Goal: Task Accomplishment & Management: Manage account settings

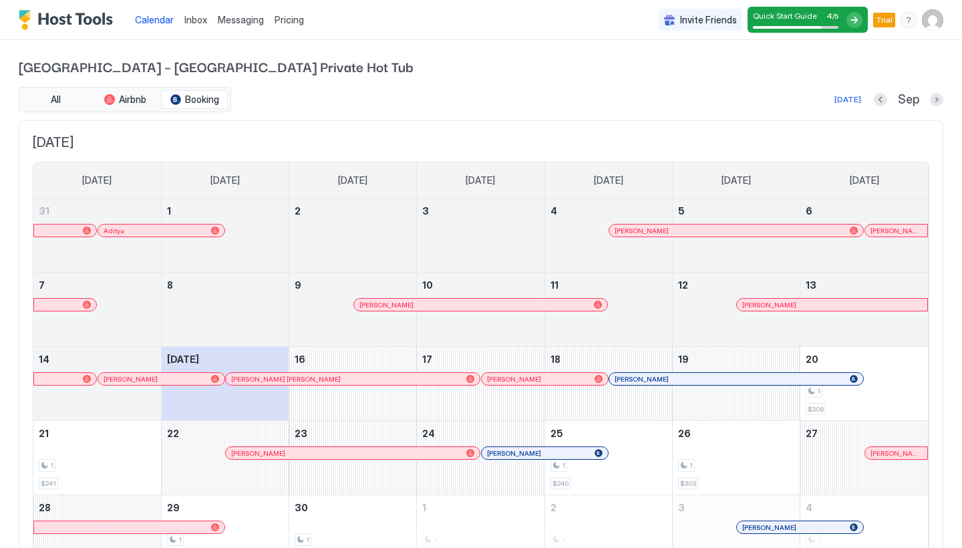
click at [144, 21] on span "Calendar" at bounding box center [154, 19] width 39 height 11
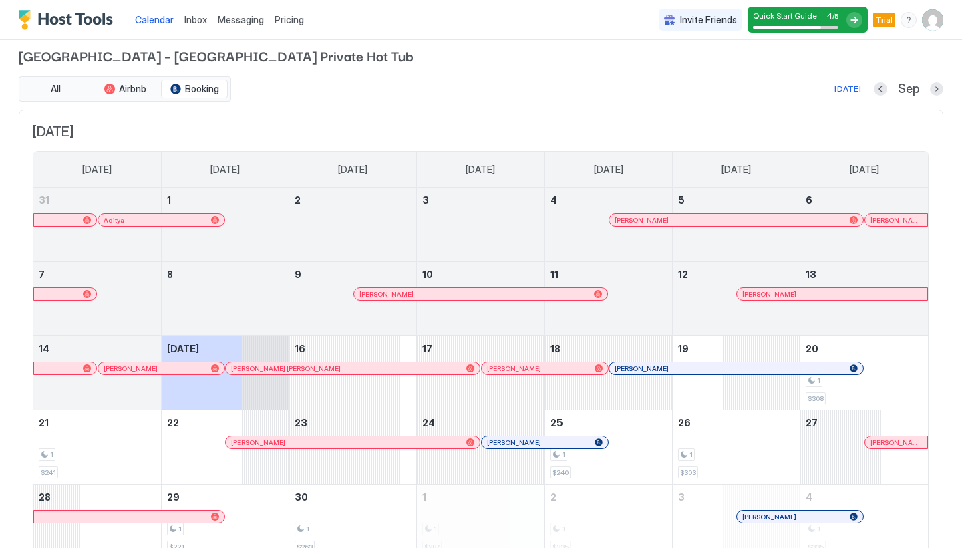
scroll to position [9, 0]
click at [934, 91] on button "Next month" at bounding box center [936, 90] width 13 height 13
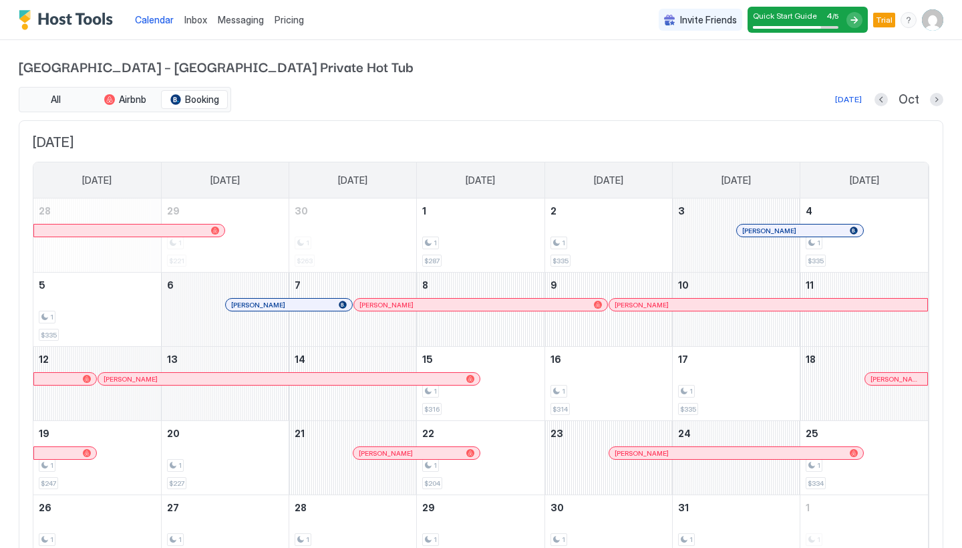
scroll to position [0, 0]
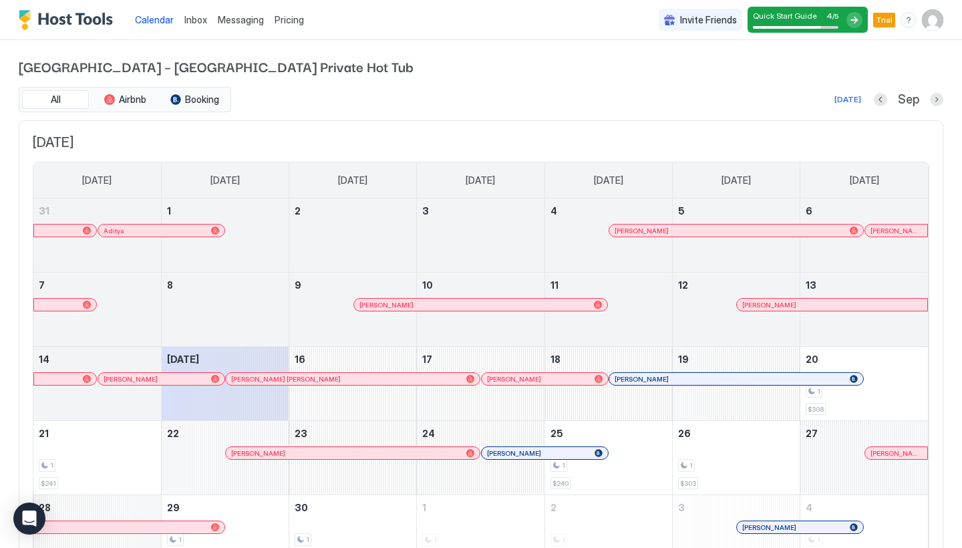
click at [935, 25] on img "User profile" at bounding box center [932, 19] width 21 height 21
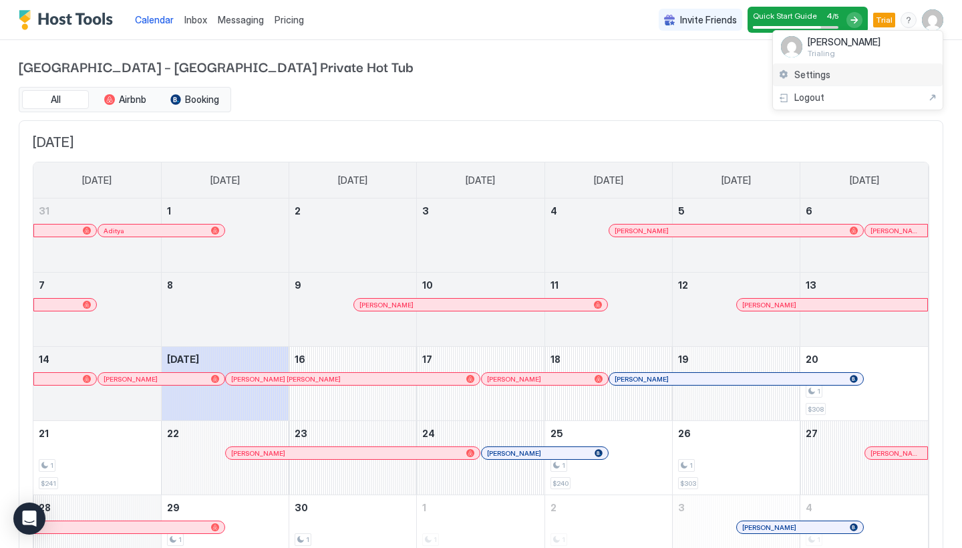
click at [831, 70] on div "Settings" at bounding box center [858, 74] width 170 height 23
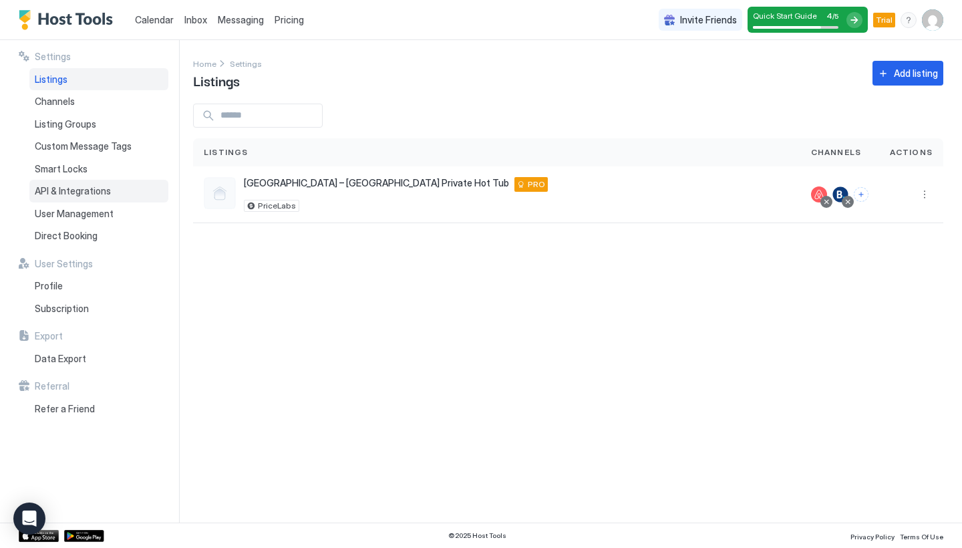
click at [88, 192] on span "API & Integrations" at bounding box center [73, 191] width 76 height 12
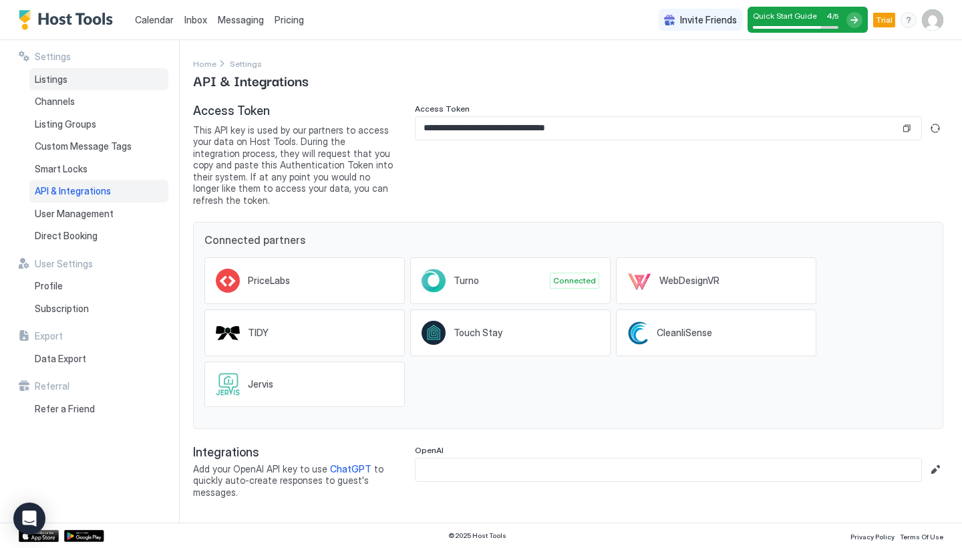
click at [64, 83] on span "Listings" at bounding box center [51, 80] width 33 height 12
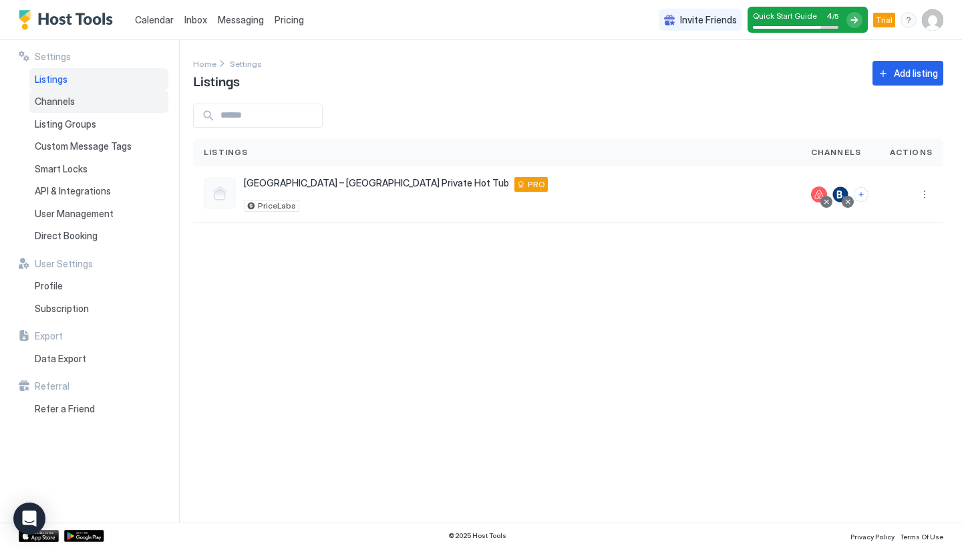
click at [73, 96] on span "Channels" at bounding box center [55, 102] width 40 height 12
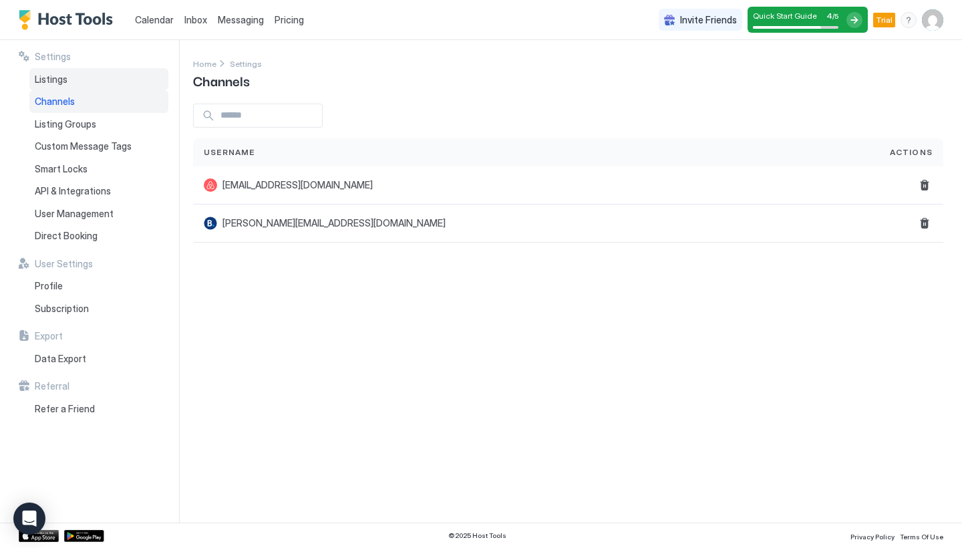
click at [77, 76] on div "Listings" at bounding box center [98, 79] width 139 height 23
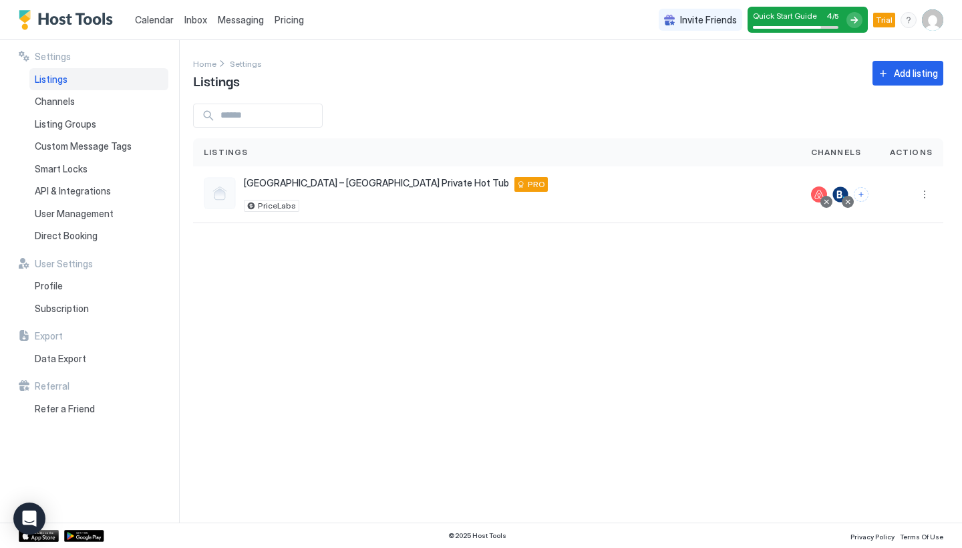
click at [936, 21] on img "User profile" at bounding box center [932, 19] width 21 height 21
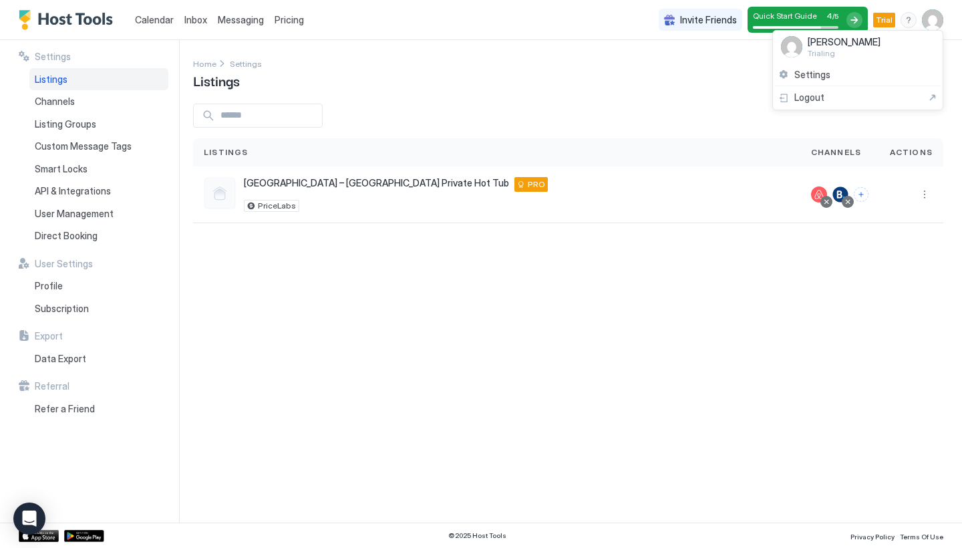
click at [404, 111] on div at bounding box center [481, 274] width 962 height 548
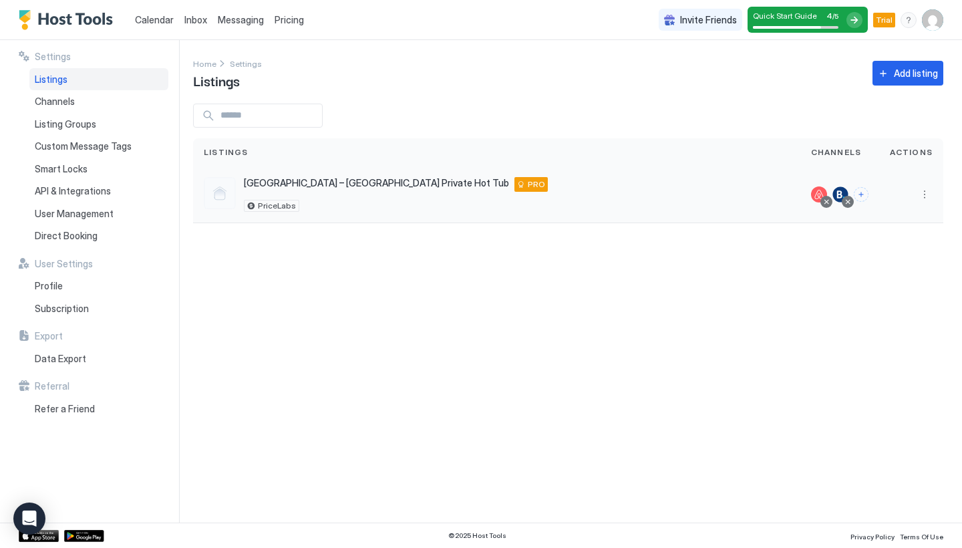
click at [841, 192] on div at bounding box center [841, 194] width 16 height 16
click at [148, 26] on link "Calendar" at bounding box center [154, 20] width 39 height 14
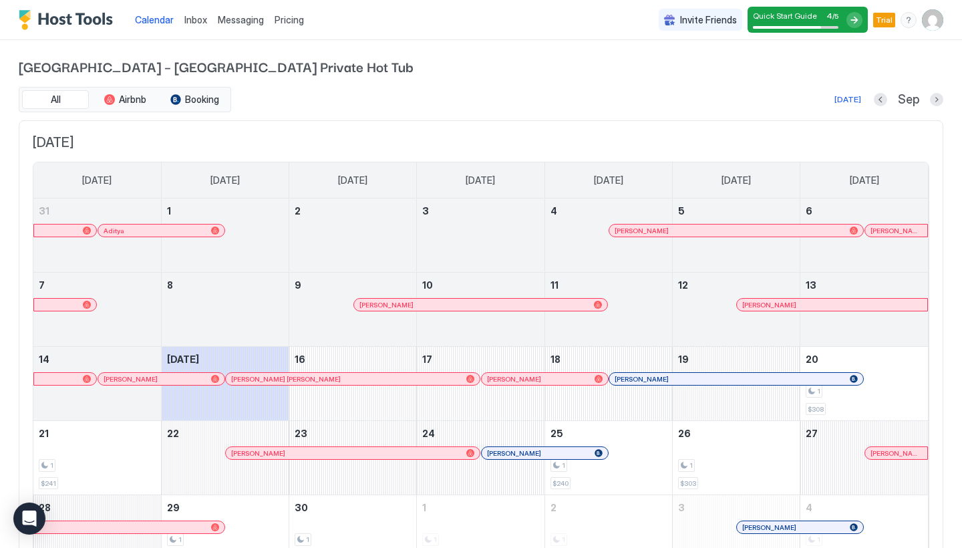
click at [934, 10] on img "User profile" at bounding box center [932, 19] width 21 height 21
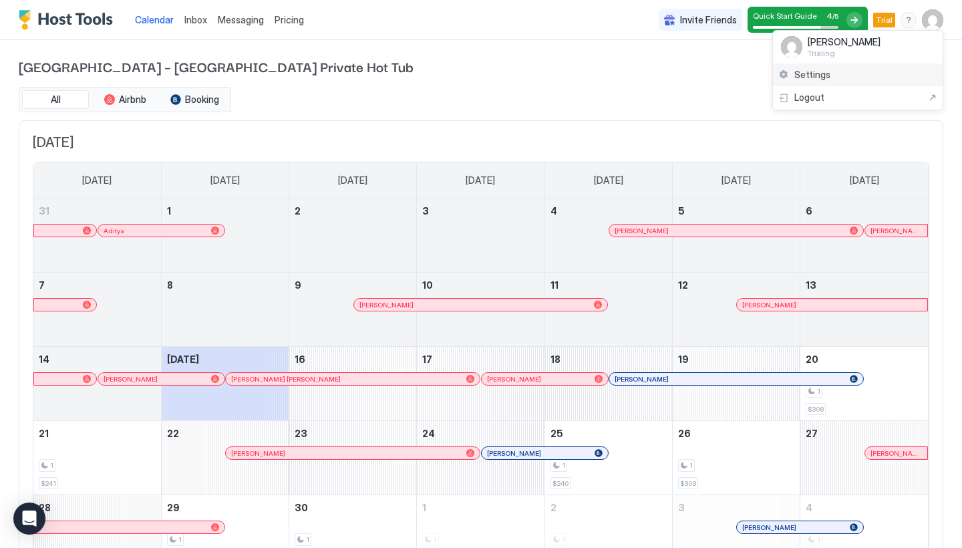
click at [835, 73] on div "Settings" at bounding box center [858, 74] width 170 height 23
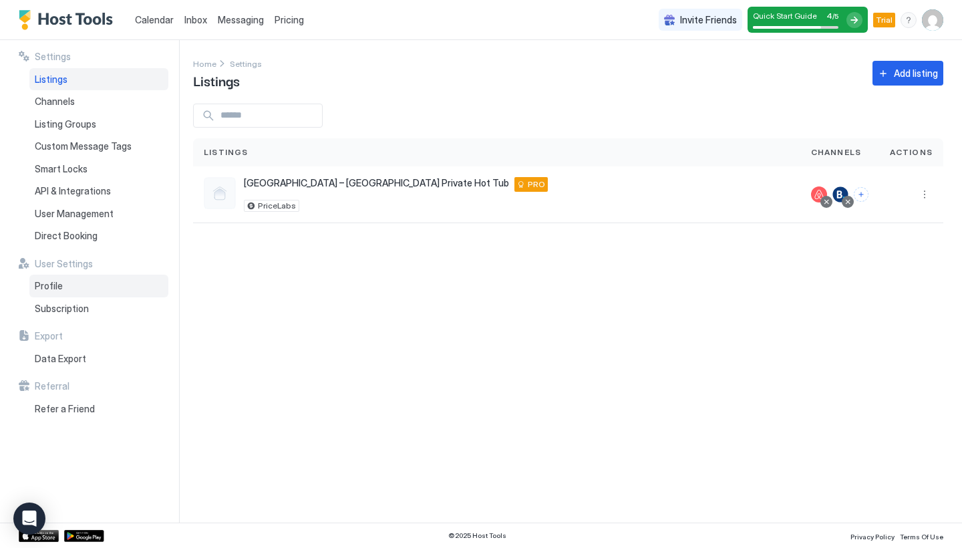
click at [84, 286] on div "Profile" at bounding box center [98, 286] width 139 height 23
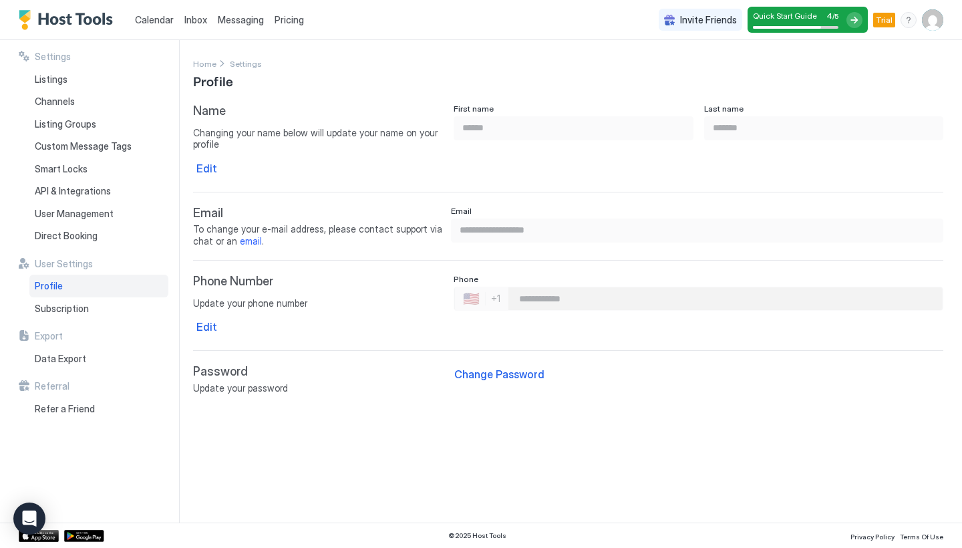
click at [914, 19] on div "menu" at bounding box center [909, 20] width 16 height 16
click at [820, 45] on div "Help Center" at bounding box center [832, 39] width 170 height 23
click at [152, 22] on span "Calendar" at bounding box center [154, 19] width 39 height 11
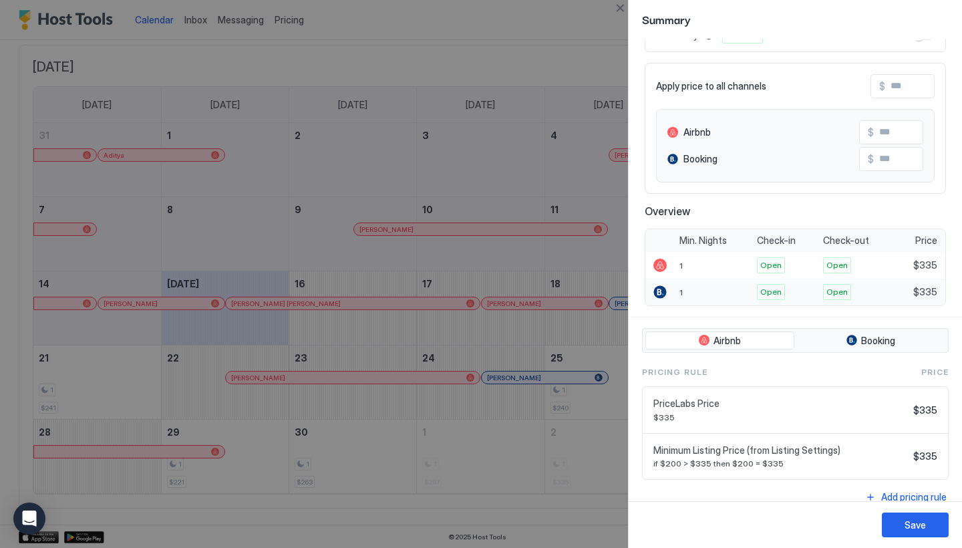
scroll to position [68, 0]
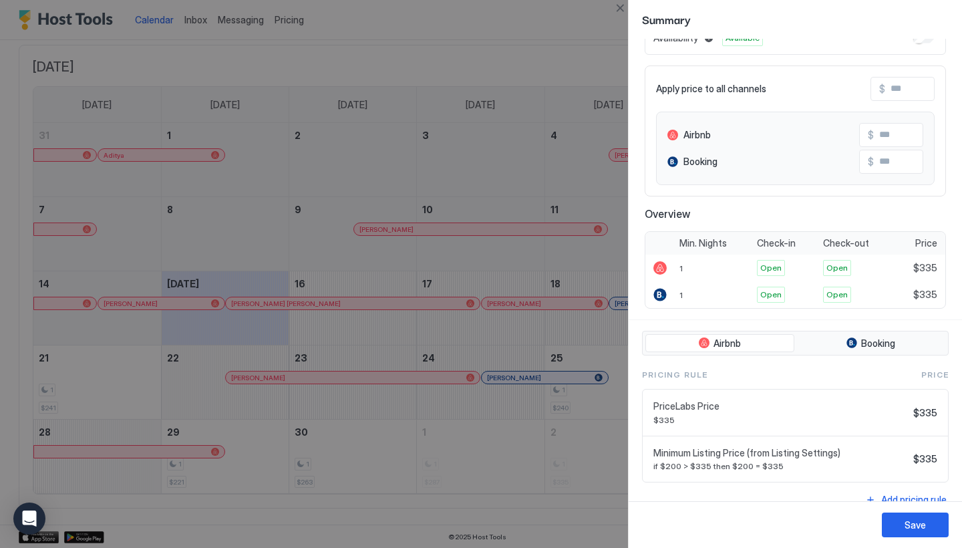
click at [876, 327] on div "Airbnb Booking Pricing Rule Price PriceLabs Price $335 $335 Minimum Listing Pri…" at bounding box center [796, 420] width 334 height 200
click at [872, 340] on span "Booking" at bounding box center [879, 344] width 34 height 12
click at [515, 194] on div at bounding box center [481, 274] width 962 height 548
click at [920, 517] on button "Save" at bounding box center [915, 525] width 67 height 25
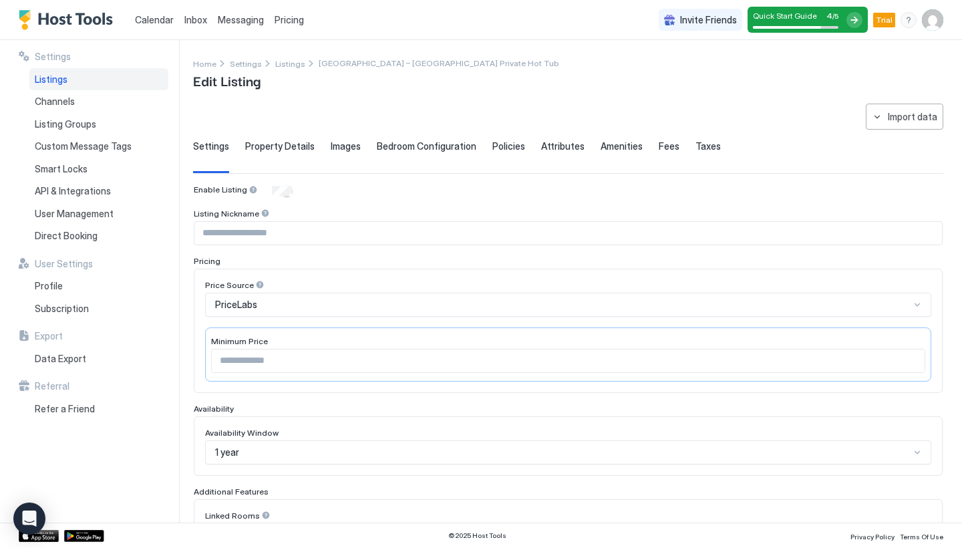
click at [50, 20] on img "Host Tools Logo" at bounding box center [69, 20] width 100 height 20
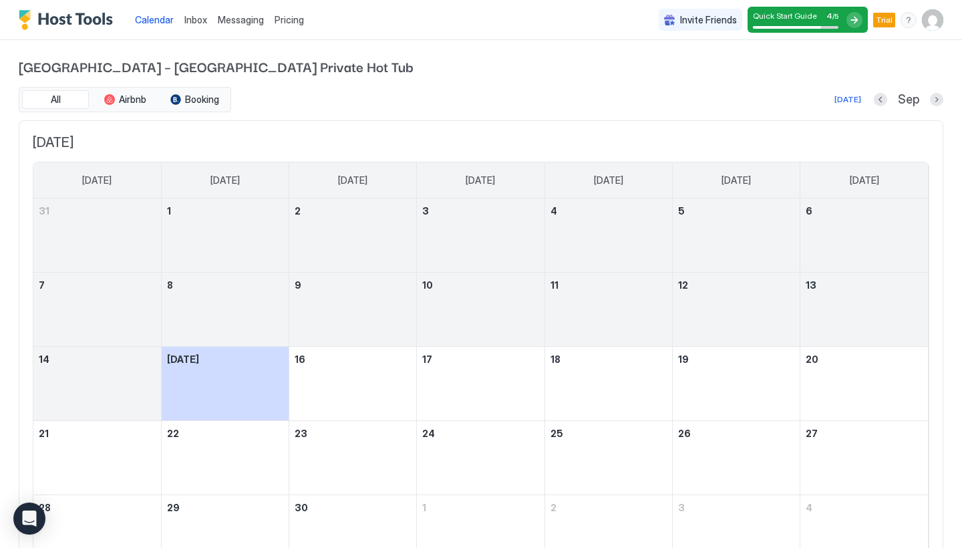
click at [291, 19] on span "Pricing" at bounding box center [289, 20] width 29 height 12
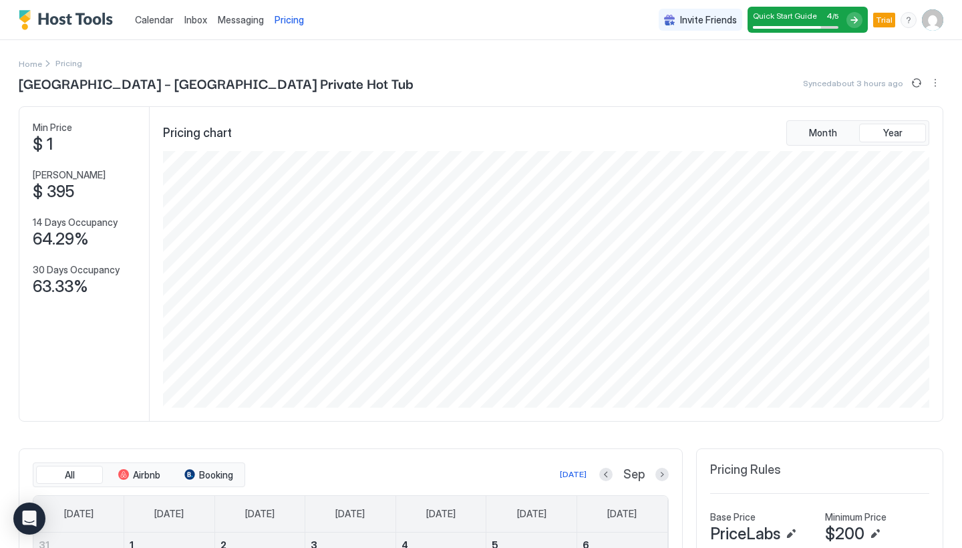
click at [928, 23] on img "User profile" at bounding box center [932, 19] width 21 height 21
